Goal: Find specific page/section: Find specific page/section

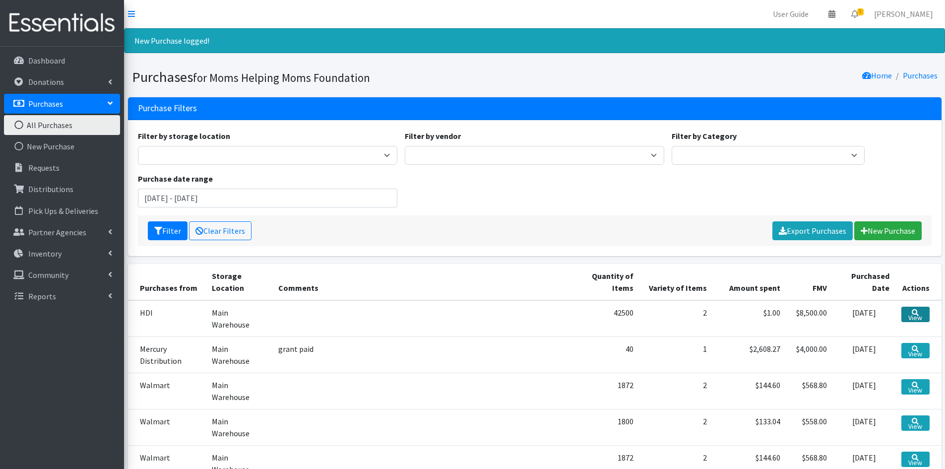
click at [924, 313] on link "View" at bounding box center [915, 314] width 28 height 15
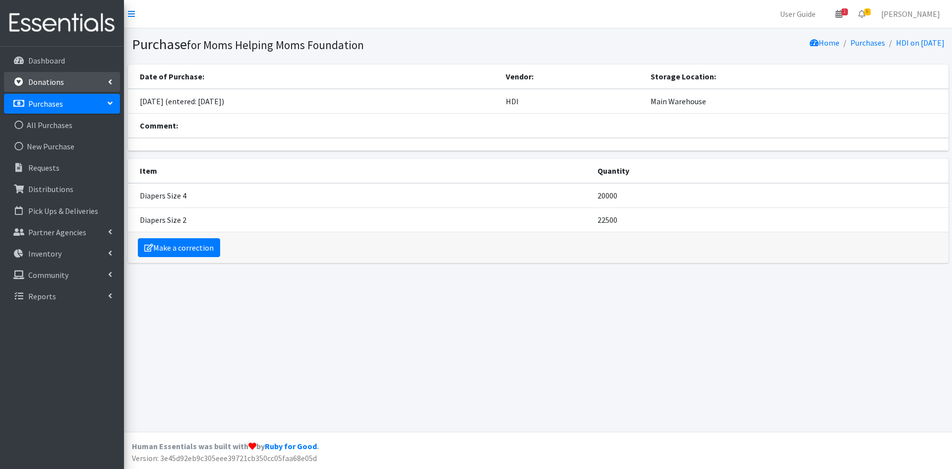
click at [41, 80] on p "Donations" at bounding box center [46, 82] width 36 height 10
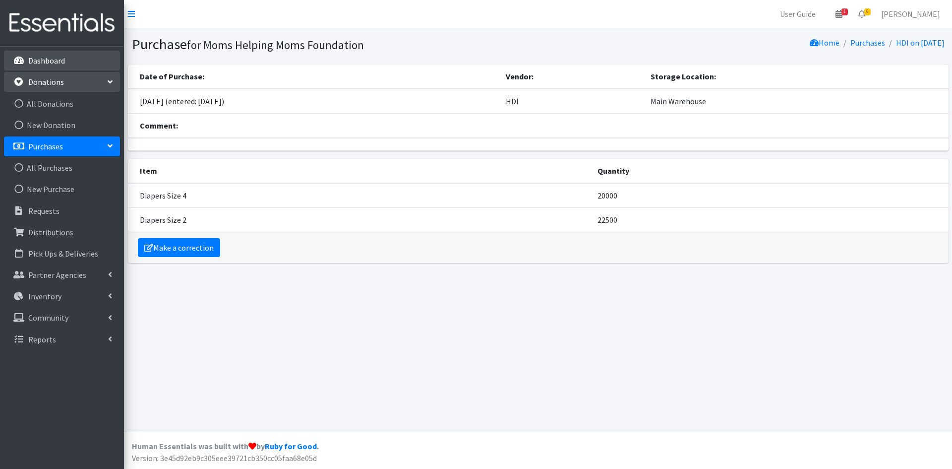
click at [44, 64] on p "Dashboard" at bounding box center [46, 61] width 37 height 10
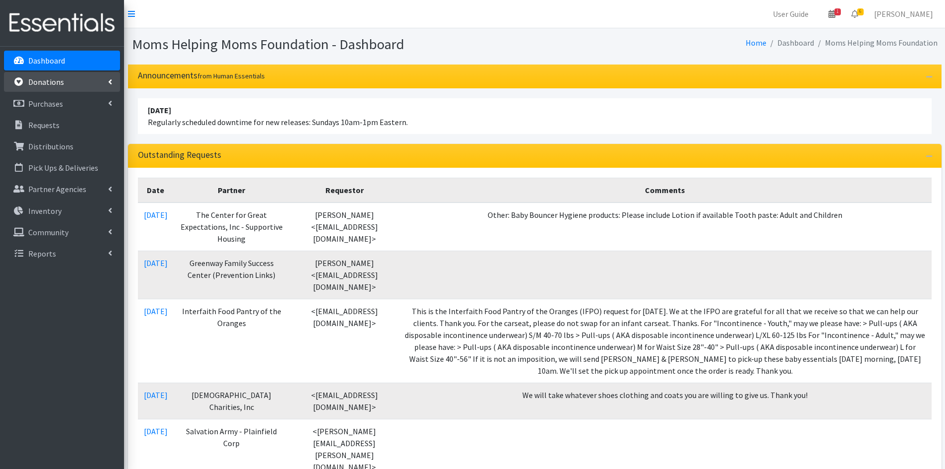
click at [68, 80] on link "Donations" at bounding box center [62, 82] width 116 height 20
click at [60, 100] on link "All Donations" at bounding box center [62, 104] width 116 height 20
